Goal: Use online tool/utility: Utilize a website feature to perform a specific function

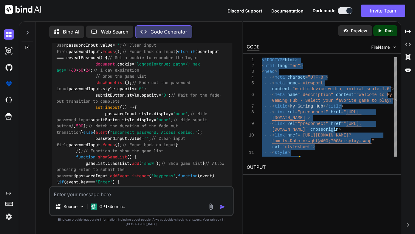
scroll to position [3793, 0]
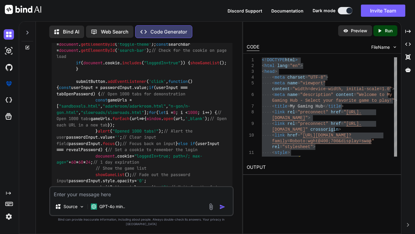
scroll to position [3701, 0]
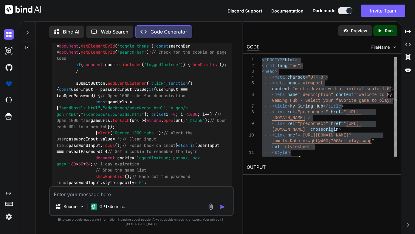
click at [117, 203] on div "Source GPT-4o min.." at bounding box center [141, 201] width 185 height 30
click at [110, 197] on textarea at bounding box center [141, 192] width 183 height 11
type textarea "r"
type textarea "make the format better the background and banner have a grain pattern"
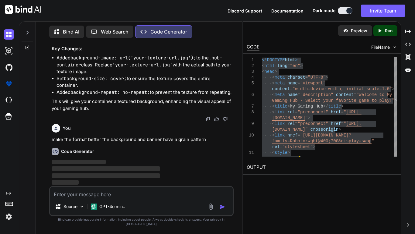
scroll to position [5905, 0]
click at [100, 193] on textarea at bounding box center [141, 192] width 183 height 11
paste textarea "<!DOCTYPE html> <html lang="en"> <head> <meta charset="UTF-8"> <meta name="view…"
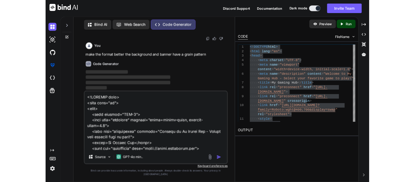
scroll to position [2264, 0]
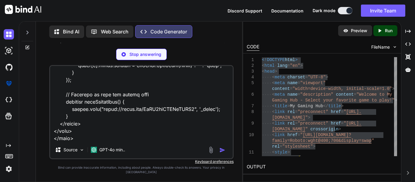
click at [103, 139] on textarea at bounding box center [141, 103] width 183 height 75
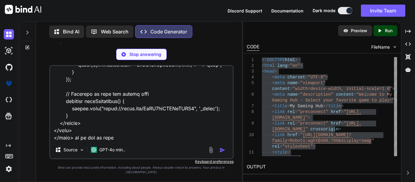
type textarea "<!DOCTYPE html> <html lang="en"> <head> <meta charset="UTF-8"> <meta name="view…"
click at [142, 56] on p "Stop answering" at bounding box center [146, 54] width 32 height 6
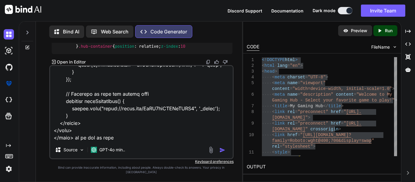
click at [218, 158] on div "Source GPT-4o min.." at bounding box center [141, 151] width 183 height 15
click at [221, 154] on div at bounding box center [218, 150] width 20 height 7
click at [221, 153] on img "button" at bounding box center [223, 150] width 6 height 6
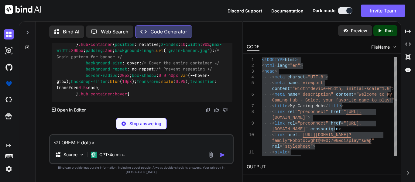
scroll to position [7257, 0]
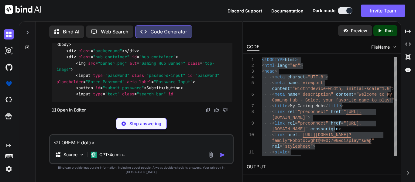
click at [124, 37] on div "Bind AI Web Search Created with Pixso. Code Generator" at bounding box center [141, 32] width 185 height 18
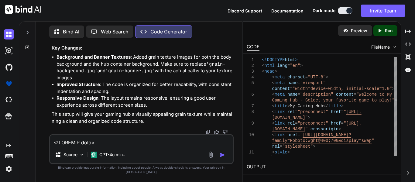
scroll to position [9517, 0]
click at [125, 142] on textarea at bounding box center [141, 140] width 183 height 11
type textarea "n"
click at [26, 39] on div at bounding box center [28, 30] width 12 height 21
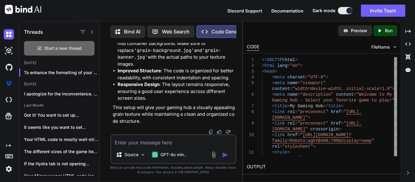
click at [38, 43] on div "Start a new thread" at bounding box center [59, 48] width 71 height 15
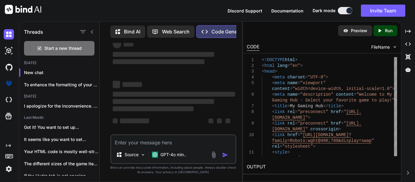
scroll to position [0, 0]
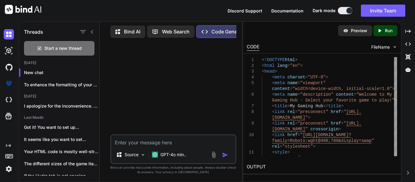
click at [125, 137] on textarea at bounding box center [173, 140] width 124 height 11
paste textarea "<!DOCTYPE html> <html lang="en"> <head> <meta charset="UTF-8"> <meta name="view…"
type textarea "this is my code orginize and lable it <!DOCTYPE html> <html lang="en"> <head> <…"
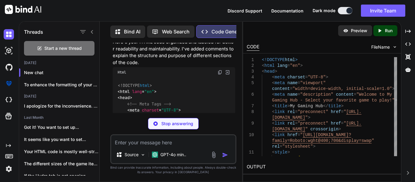
scroll to position [1124, 0]
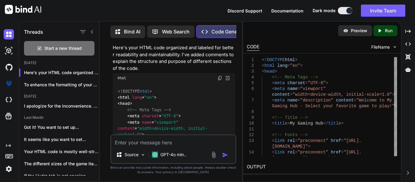
click at [220, 76] on img at bounding box center [220, 78] width 5 height 5
click at [130, 140] on textarea at bounding box center [173, 140] width 124 height 11
paste textarea "<!DOCTYPE html> <html lang="en"> <head> <meta charset="UTF-8"> <meta name="view…"
type textarea "do it with this code <!DOCTYPE html> <html lang="en"> <head> <meta charset="UTF…"
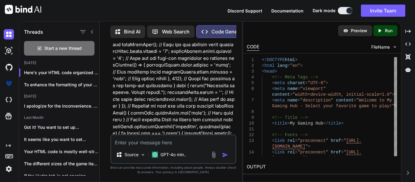
scroll to position [4128, 0]
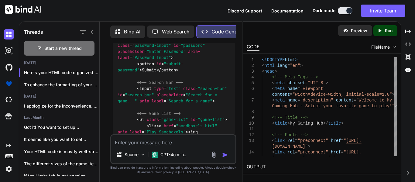
scroll to position [5240, 0]
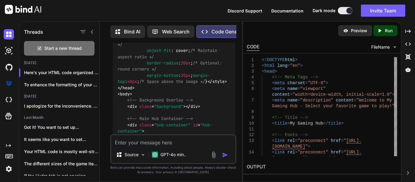
scroll to position [5117, 0]
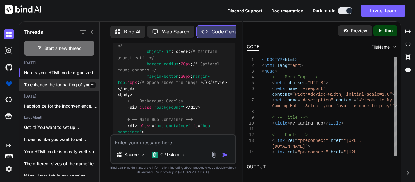
click at [31, 82] on p "To enhance the formatting of your HTML a..." at bounding box center [61, 85] width 75 height 6
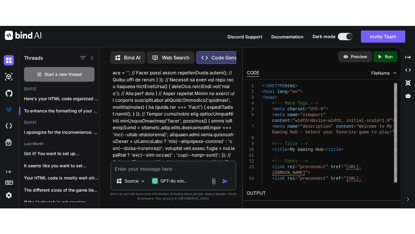
scroll to position [7980, 0]
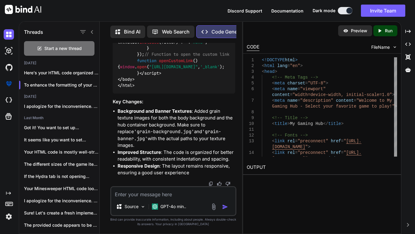
scroll to position [10721, 0]
drag, startPoint x: 112, startPoint y: 63, endPoint x: 170, endPoint y: 62, distance: 58.7
click at [170, 62] on div "You Code Generator To add an image to the top of your website, you can include …" at bounding box center [174, 114] width 125 height 143
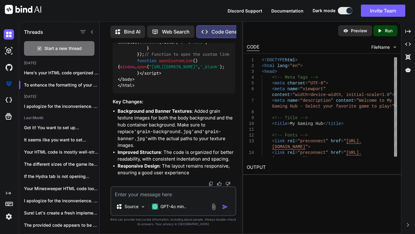
copy p "<!DOCTYPE html> <html lang="en"> <head> <meta charset="UTF-8"> <meta name="view…"
type textarea "<!DOCTYPE html> <html lang="en"> <head> <!-- Meta Tags --> <meta charset="UTF-8…"
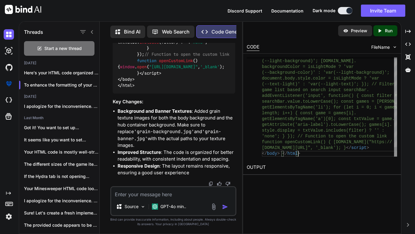
type textarea "<!DOCTYPE html> <html lang="en"> <head> <meta charset="UTF-8"> <meta name="view…"
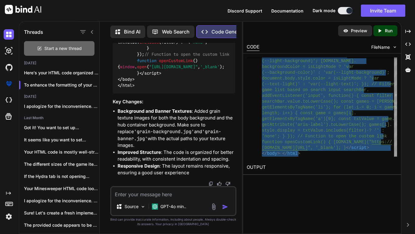
click at [41, 47] on icon at bounding box center [39, 48] width 5 height 5
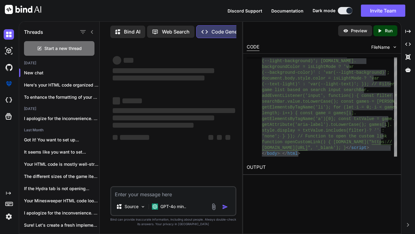
click at [149, 187] on textarea at bounding box center [173, 192] width 124 height 11
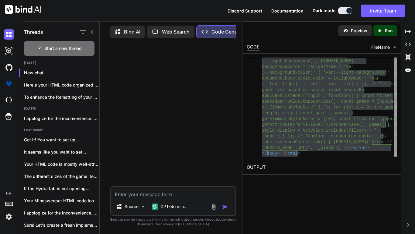
paste textarea "<!DOCTYPE html> <html lang="en"> <head> <meta charset="UTF-8"> <meta name="view…"
type textarea "<!DOCTYPE html> <html lang="en"> <head> <meta charset="UTF-8"> <meta name="view…"
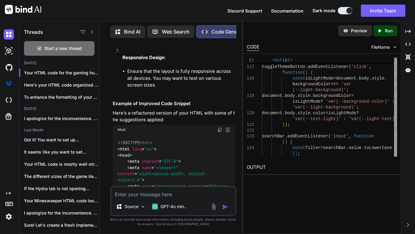
scroll to position [1477, 0]
click at [221, 125] on div "Html" at bounding box center [174, 130] width 123 height 10
click at [219, 127] on img at bounding box center [220, 129] width 5 height 5
click at [173, 195] on textarea at bounding box center [173, 192] width 124 height 11
type textarea "no just give me my exact code I told you"
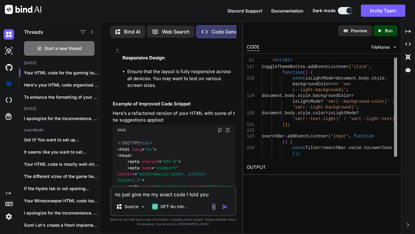
click at [222, 125] on div "Html" at bounding box center [174, 130] width 123 height 10
click at [221, 125] on div "Html" at bounding box center [174, 130] width 123 height 10
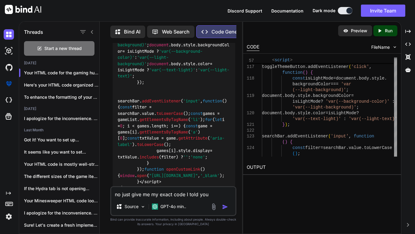
scroll to position [2575, 0]
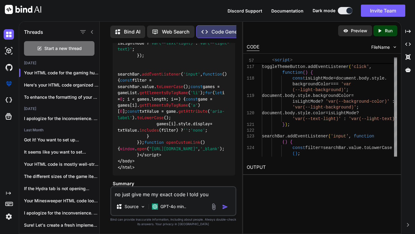
click at [223, 205] on img "button" at bounding box center [225, 206] width 6 height 6
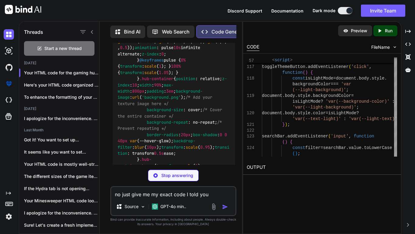
scroll to position [3049, 0]
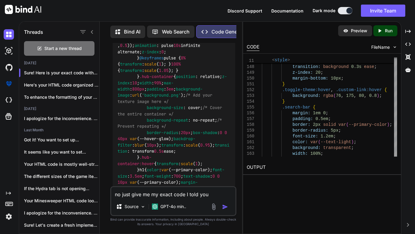
click at [167, 193] on textarea "no just give me my exact code I told you" at bounding box center [173, 192] width 124 height 11
paste textarea "<!DOCTYPE html> <html lang="en"> <head> <meta charset="UTF-8"> <meta name="view…"
type textarea "make this no more green <!DOCTYPE html> <html lang="en"> <head> <meta charset="…"
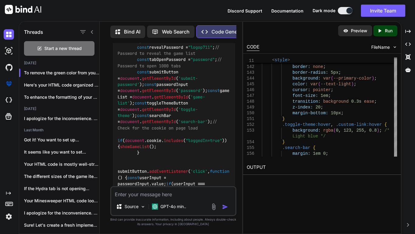
scroll to position [6885, 0]
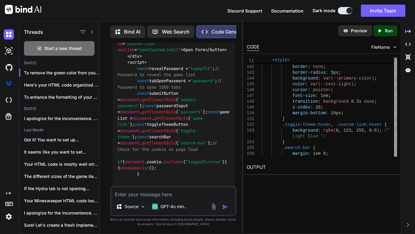
click at [174, 191] on textarea at bounding box center [173, 192] width 124 height 11
type textarea "the scroll function is not working"
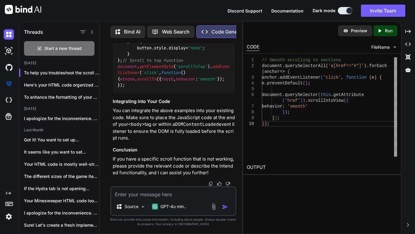
scroll to position [9905, 0]
click at [121, 191] on textarea at bounding box center [173, 192] width 124 height 11
type textarea "re make my code and add it in'"
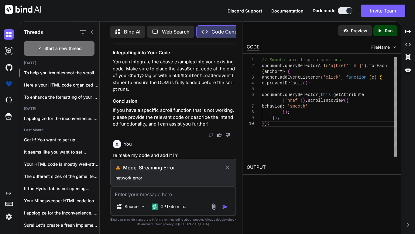
scroll to position [9766, 0]
type textarea "t"
type textarea "r"
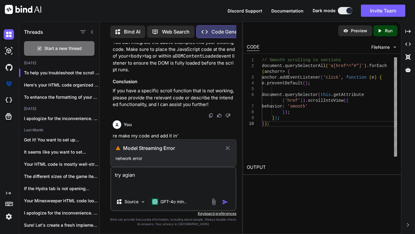
type textarea "try agian"
click at [231, 147] on icon at bounding box center [227, 147] width 7 height 7
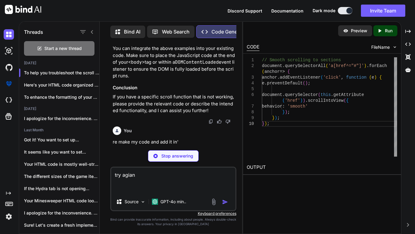
scroll to position [10379, 0]
click at [188, 154] on p "Stop answering" at bounding box center [178, 156] width 32 height 6
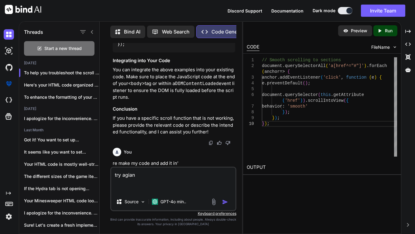
scroll to position [10358, 0]
click at [222, 201] on img "button" at bounding box center [225, 202] width 6 height 6
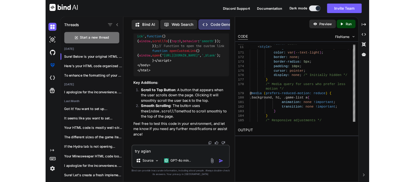
scroll to position [10517, 0]
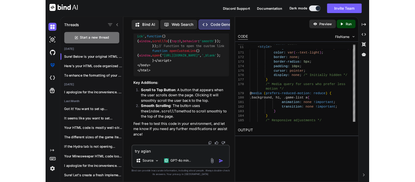
scroll to position [10457, 0]
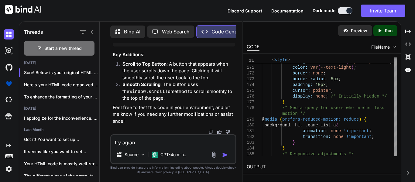
click at [145, 147] on div "try agian Source GPT-4o min.." at bounding box center [173, 149] width 126 height 30
click at [149, 144] on textarea "try agian" at bounding box center [173, 140] width 124 height 11
type textarea "l"
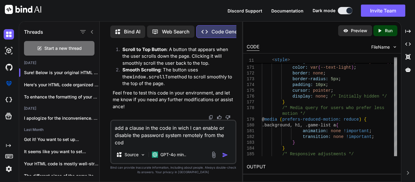
type textarea "add a clause in the code in wich I can enable or disable the password system re…"
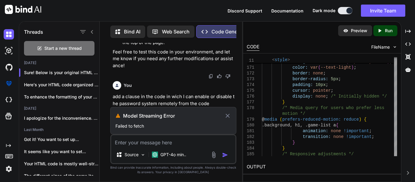
scroll to position [10503, 0]
click at [218, 112] on h3 "Model Streaming Error" at bounding box center [173, 115] width 101 height 7
click at [225, 113] on icon at bounding box center [227, 115] width 7 height 7
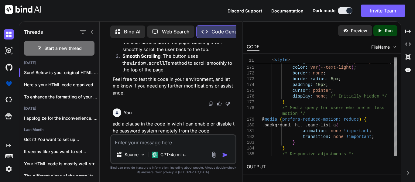
scroll to position [13556, 0]
drag, startPoint x: 114, startPoint y: 124, endPoint x: 259, endPoint y: 134, distance: 145.1
click at [259, 134] on div "Threads Start a new thread [DATE] Sure! Below is your original HTML code w... H…" at bounding box center [217, 101] width 397 height 161
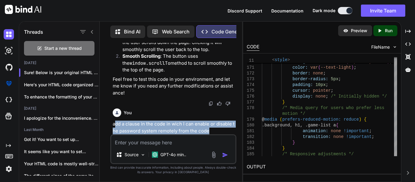
drag, startPoint x: 215, startPoint y: 133, endPoint x: 94, endPoint y: 123, distance: 122.1
click at [94, 123] on div "Threads Start a new thread [DATE] Sure! Below is your original HTML code w... H…" at bounding box center [130, 101] width 223 height 162
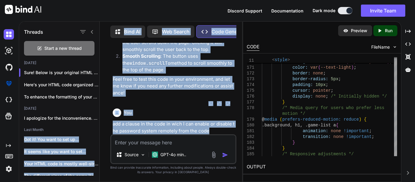
click at [94, 123] on div "[DATE] Sure! Below is your original HTML code w... Here's your HTML code organi…" at bounding box center [59, 118] width 80 height 115
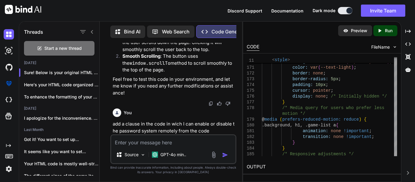
click at [105, 123] on div "You Code Generator Your HTML code for the gaming hub looks well-structured and …" at bounding box center [174, 112] width 138 height 139
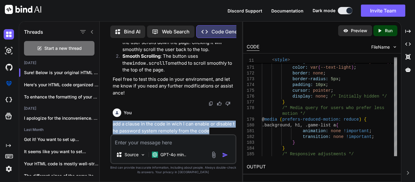
drag, startPoint x: 110, startPoint y: 123, endPoint x: 229, endPoint y: 137, distance: 120.4
click at [229, 137] on div "You Code Generator Your HTML code for the gaming hub looks well-structured and …" at bounding box center [174, 112] width 138 height 139
copy p "add a clause in the code in wich I can enable or disable the password system re…"
click at [184, 144] on textarea at bounding box center [173, 140] width 124 height 11
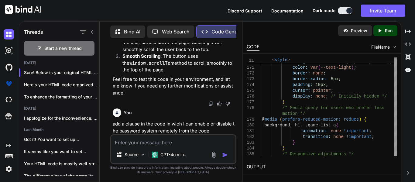
paste textarea "add a clause in the code in wich I can enable or disable the password system re…"
type textarea "add a clause in the code in wich I can enable or disable the password system re…"
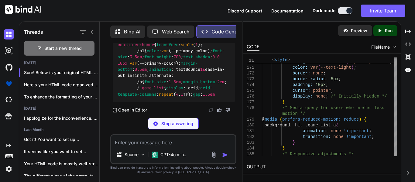
scroll to position [13706, 0]
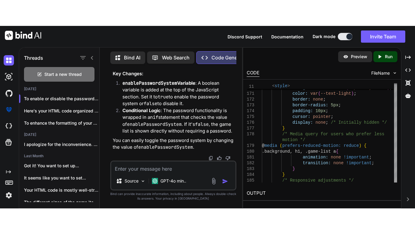
scroll to position [13683, 0]
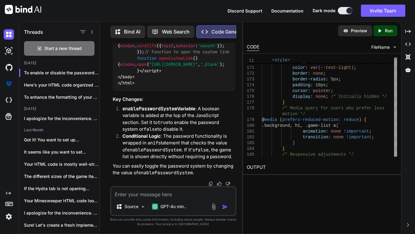
click at [260, 0] on div "Discord Support Documentation Dark mode Invite Team Created with Pixso." at bounding box center [207, 10] width 415 height 21
